Goal: Task Accomplishment & Management: Complete application form

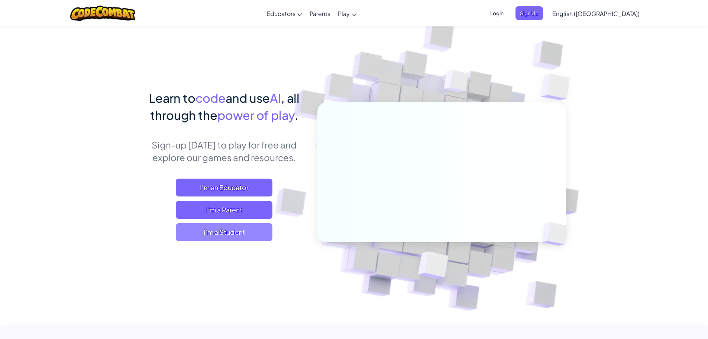
click at [218, 232] on span "I'm a Student" at bounding box center [224, 232] width 97 height 18
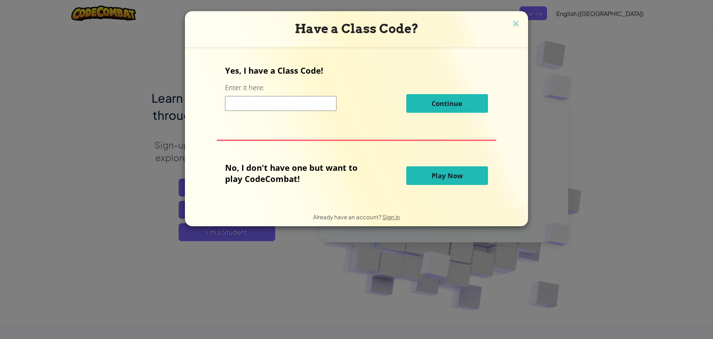
click at [272, 108] on input at bounding box center [280, 103] width 111 height 15
type input "rainpaperpoint"
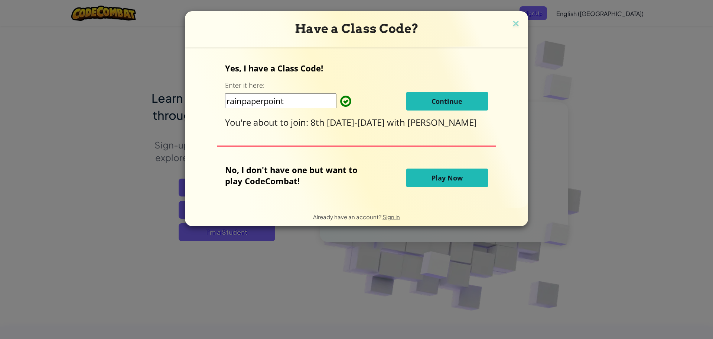
click at [448, 102] on span "Continue" at bounding box center [447, 101] width 31 height 9
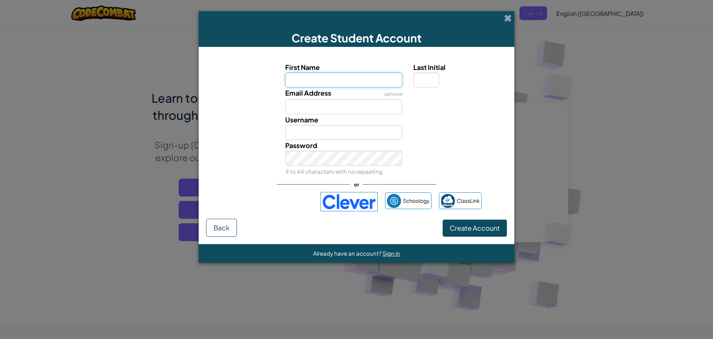
click at [335, 81] on input "First Name" at bounding box center [343, 79] width 117 height 15
type input "O"
type input "Olivia"
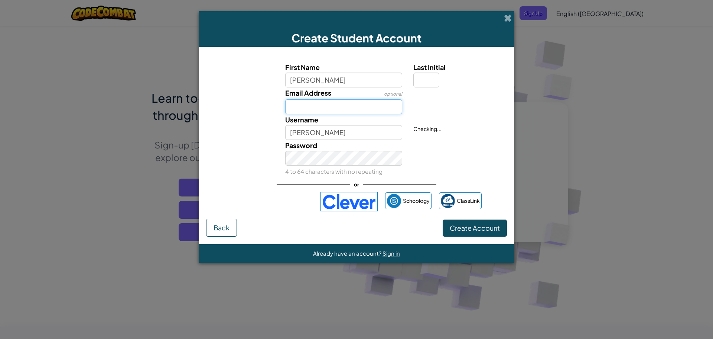
click at [336, 109] on input "Email Address" at bounding box center [343, 106] width 117 height 15
click at [336, 129] on input "Olivia" at bounding box center [343, 132] width 117 height 15
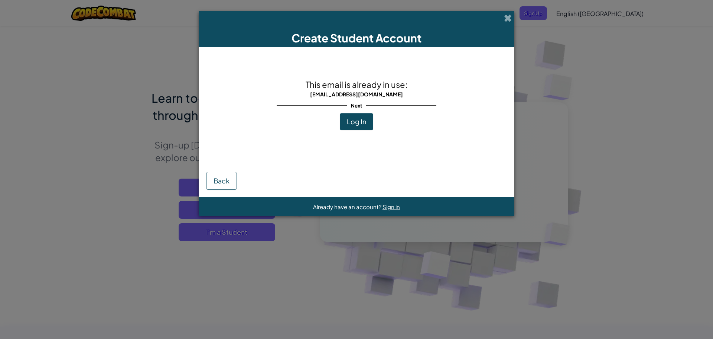
drag, startPoint x: 595, startPoint y: 59, endPoint x: 580, endPoint y: 36, distance: 27.3
click at [580, 36] on div "Create Student Account This email is already in use: og366834@student.hcbe.net …" at bounding box center [356, 169] width 713 height 339
click at [354, 116] on button "Log In" at bounding box center [356, 121] width 33 height 17
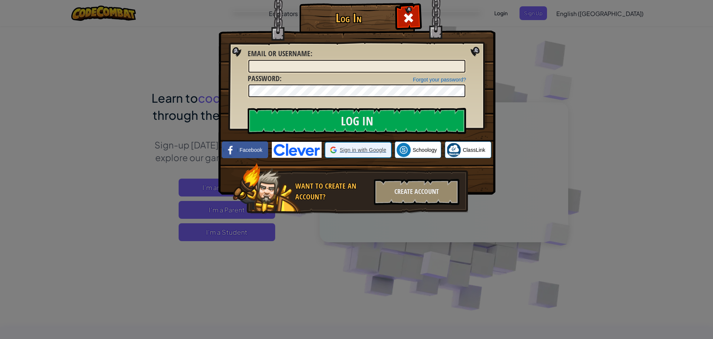
click at [354, 116] on div "Log In Unknown Error Email or Username : Forgot your password? Password : Log I…" at bounding box center [356, 119] width 247 height 216
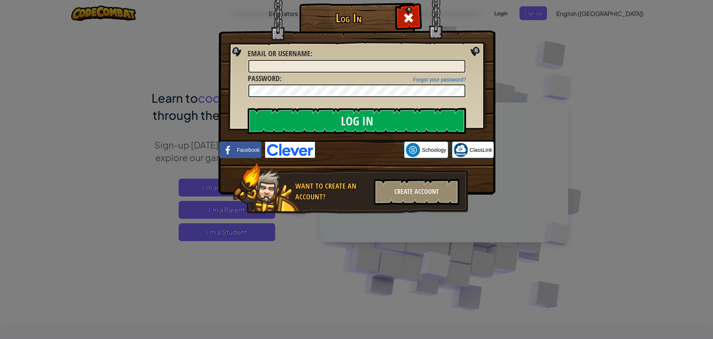
click at [282, 151] on img at bounding box center [290, 150] width 50 height 16
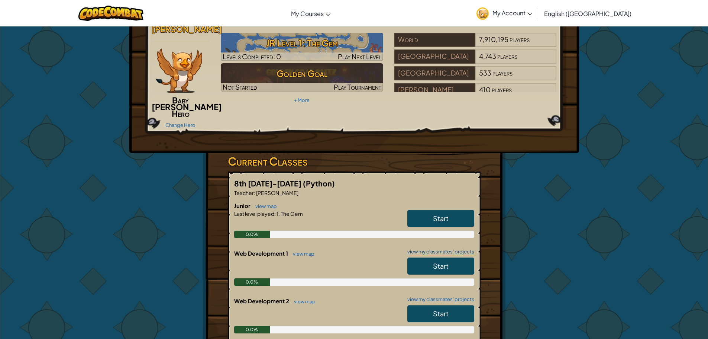
scroll to position [37, 0]
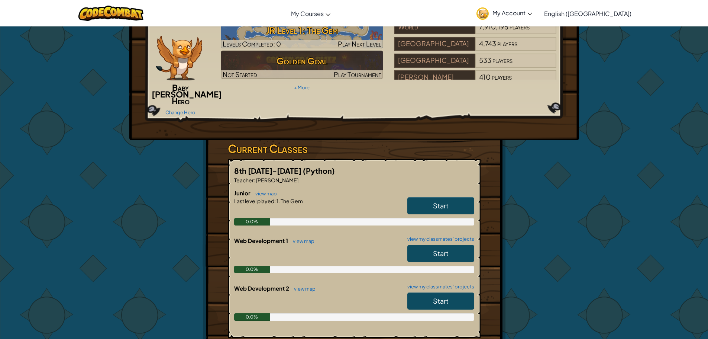
click at [430, 294] on link "Start" at bounding box center [440, 300] width 67 height 17
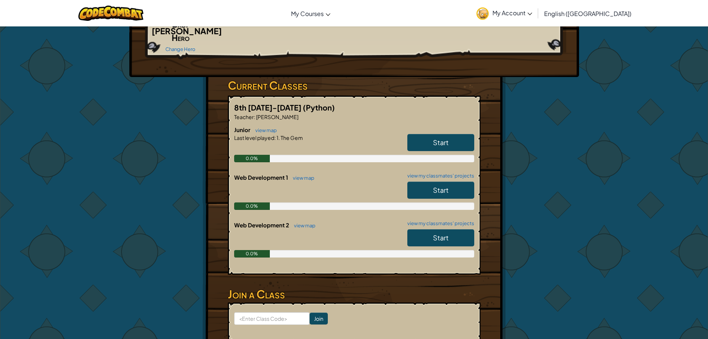
scroll to position [111, 0]
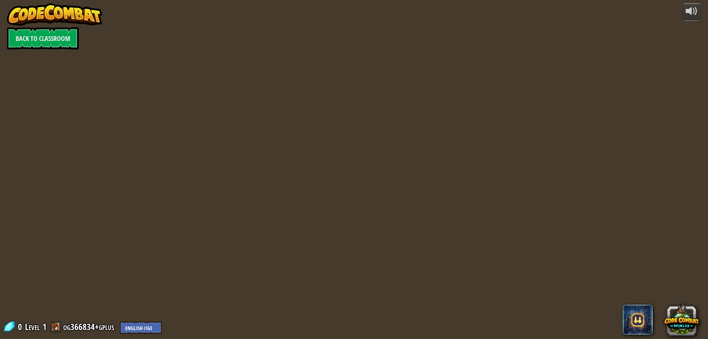
click at [435, 218] on div "powered by Back to Classroom 0 Level 1 og366834+gplus English ([GEOGRAPHIC_DATA…" at bounding box center [354, 169] width 708 height 339
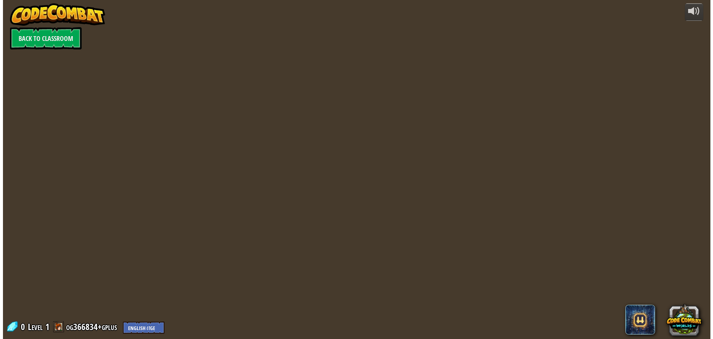
scroll to position [0, 0]
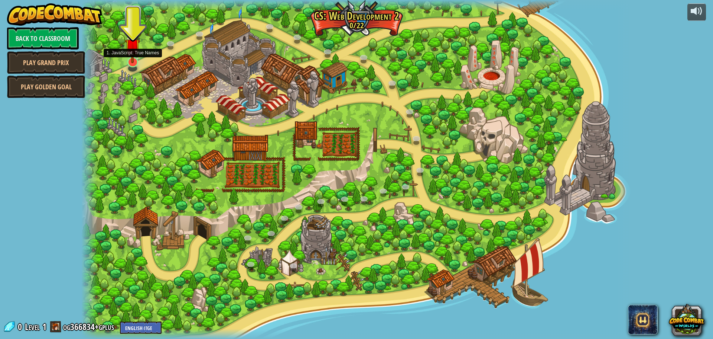
click at [133, 59] on img at bounding box center [132, 46] width 15 height 34
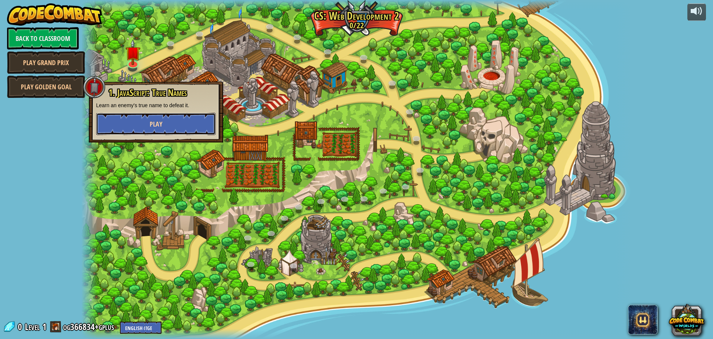
click at [185, 123] on button "Play" at bounding box center [156, 124] width 120 height 22
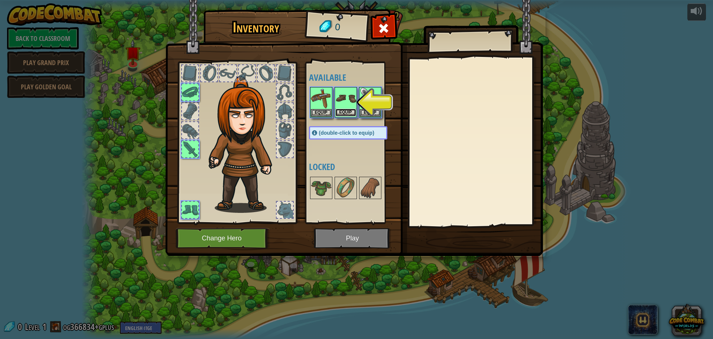
click at [353, 110] on button "Equip" at bounding box center [346, 113] width 21 height 8
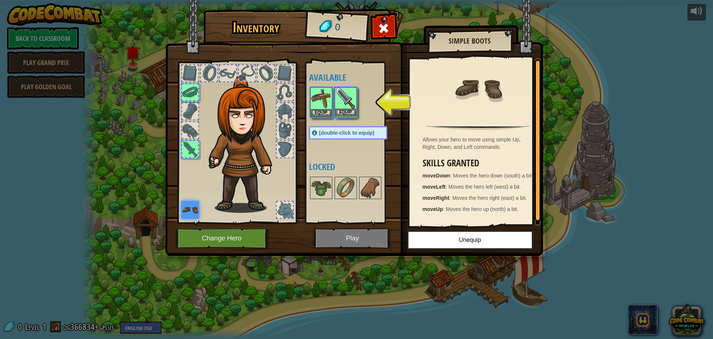
click at [343, 106] on img at bounding box center [346, 98] width 21 height 21
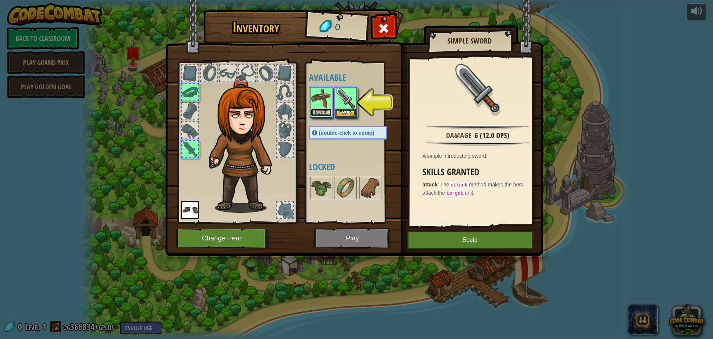
click at [323, 111] on button "Equip" at bounding box center [321, 113] width 21 height 8
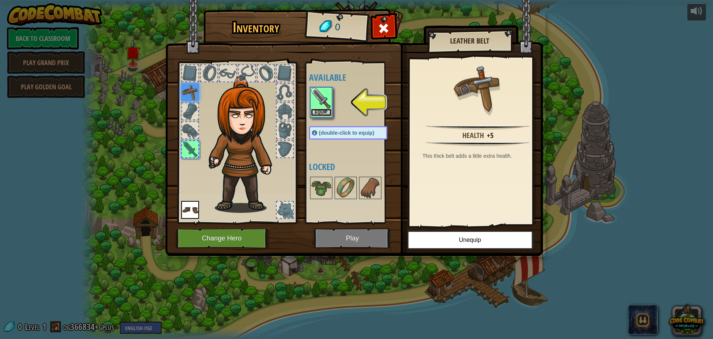
click at [325, 111] on button "Equip" at bounding box center [321, 113] width 21 height 8
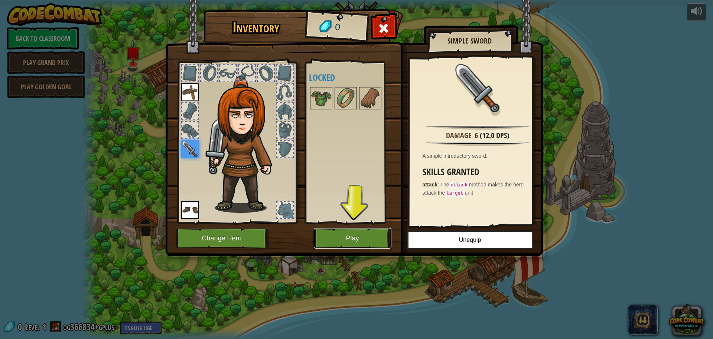
click at [354, 240] on button "Play" at bounding box center [353, 238] width 78 height 20
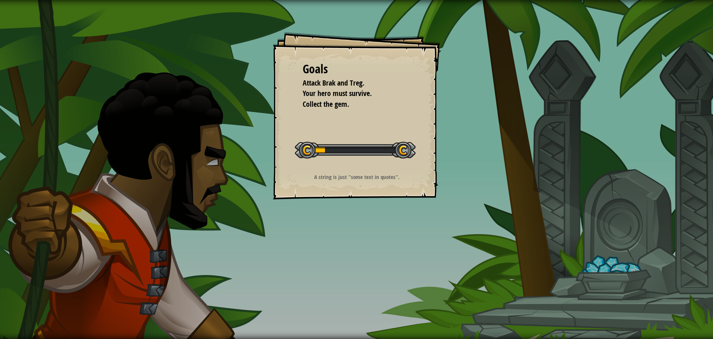
click at [340, 173] on p "A string is just "some text in quotes"." at bounding box center [356, 177] width 149 height 8
click at [340, 123] on div "Goals Attack Brak and Treg. Your hero must survive. Collect the gem. Start Leve…" at bounding box center [356, 115] width 167 height 167
click at [340, 124] on div "Goals Attack Brak and Treg. Your hero must survive. Collect the gem. Start Leve…" at bounding box center [356, 115] width 167 height 167
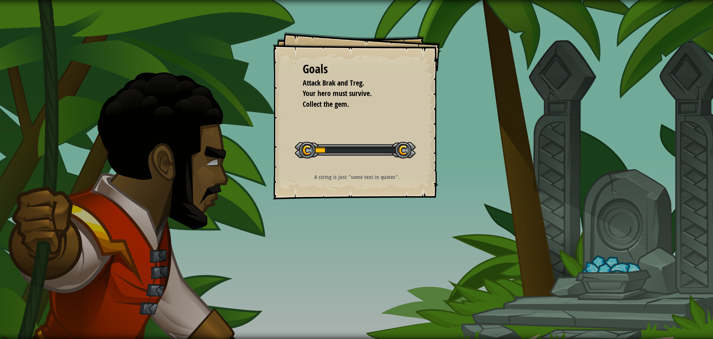
click at [340, 124] on div "Goals Attack Brak and Treg. Your hero must survive. Collect the gem. Start Leve…" at bounding box center [356, 115] width 167 height 167
drag, startPoint x: 340, startPoint y: 124, endPoint x: 339, endPoint y: 131, distance: 7.1
click at [339, 131] on div "Goals Attack Brak and Treg. Your hero must survive. Collect the gem. Start Leve…" at bounding box center [356, 115] width 167 height 167
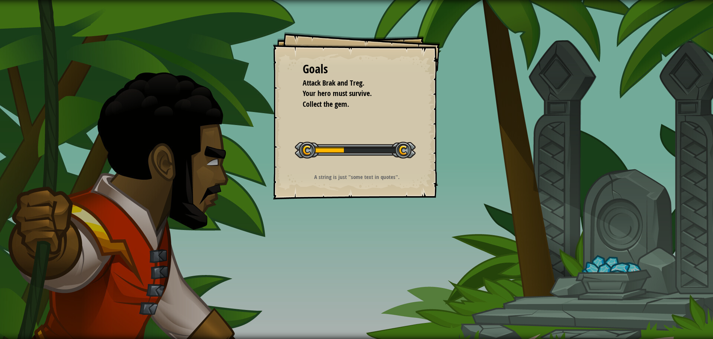
drag, startPoint x: 339, startPoint y: 131, endPoint x: 336, endPoint y: 128, distance: 4.0
click at [338, 131] on div "Goals Attack Brak and Treg. Your hero must survive. Collect the gem. Start Leve…" at bounding box center [356, 115] width 167 height 167
click at [336, 128] on div "Goals Attack Brak and Treg. Your hero must survive. Collect the gem. Start Leve…" at bounding box center [356, 115] width 167 height 167
click at [336, 129] on div "Goals Attack Brak and Treg. Your hero must survive. Collect the gem. Start Leve…" at bounding box center [356, 115] width 167 height 167
click at [335, 119] on div "Goals Attack Brak and Treg. Your hero must survive. Collect the gem. Start Leve…" at bounding box center [356, 115] width 167 height 167
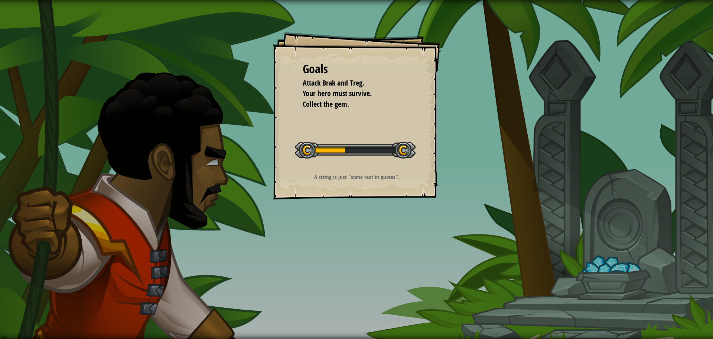
click at [343, 140] on div "Goals Attack Brak and Treg. Your hero must survive. Collect the gem. Start Leve…" at bounding box center [356, 115] width 167 height 167
drag, startPoint x: 363, startPoint y: 130, endPoint x: 363, endPoint y: 135, distance: 5.6
click at [365, 137] on div "Goals Attack Brak and Treg. Your hero must survive. Collect the gem. Start Leve…" at bounding box center [356, 115] width 167 height 167
click at [360, 135] on div "Goals Attack Brak and Treg. Your hero must survive. Collect the gem. Start Leve…" at bounding box center [356, 115] width 167 height 167
click at [328, 107] on span "Collect the gem." at bounding box center [326, 104] width 46 height 10
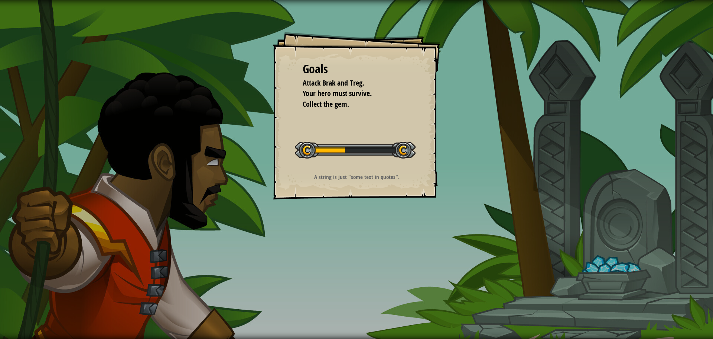
click at [328, 109] on li "Collect the gem." at bounding box center [351, 104] width 115 height 11
click at [314, 94] on span "Your hero must survive." at bounding box center [337, 93] width 69 height 10
